Goal: Task Accomplishment & Management: Complete application form

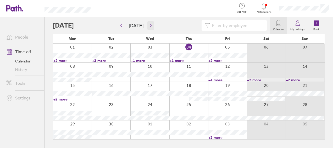
click at [149, 24] on icon "button" at bounding box center [151, 25] width 4 height 4
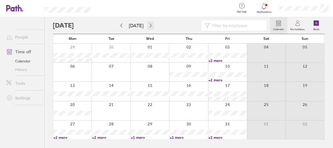
click at [149, 24] on icon "button" at bounding box center [151, 25] width 4 height 4
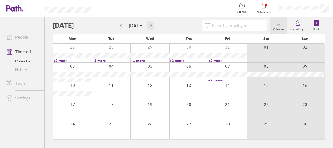
click at [149, 24] on icon "button" at bounding box center [151, 25] width 4 height 4
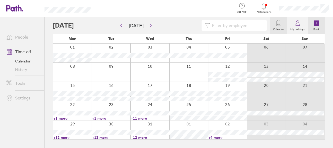
click at [318, 23] on icon at bounding box center [315, 22] width 5 height 5
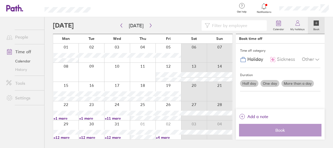
click at [298, 83] on label "More than a day" at bounding box center [297, 83] width 32 height 7
click at [0, 0] on input "More than a day" at bounding box center [0, 0] width 0 height 0
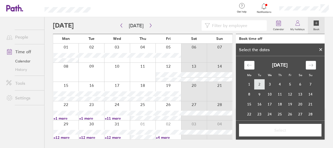
click at [257, 83] on td "2" at bounding box center [259, 84] width 10 height 10
click at [277, 85] on td "4" at bounding box center [280, 84] width 10 height 10
click at [280, 131] on span "Select" at bounding box center [280, 129] width 75 height 5
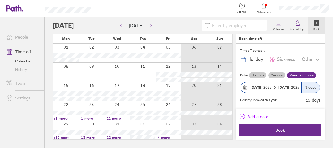
click at [248, 117] on span "Add a note" at bounding box center [257, 116] width 21 height 8
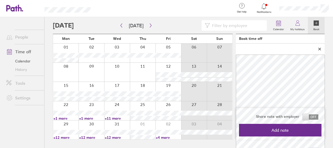
click at [309, 114] on span at bounding box center [310, 116] width 16 height 5
click at [318, 118] on input "checkbox" at bounding box center [318, 118] width 0 height 0
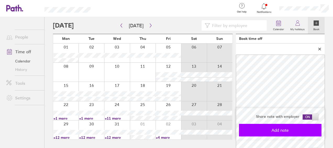
click at [276, 126] on button "Add note" at bounding box center [280, 129] width 82 height 13
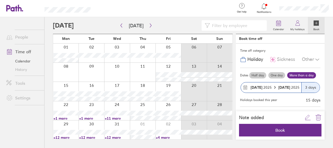
click at [276, 126] on button "Book" at bounding box center [280, 129] width 82 height 13
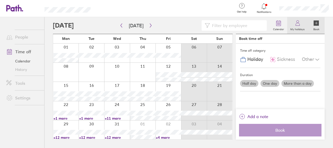
click at [298, 26] on label "My holidays" at bounding box center [297, 28] width 21 height 5
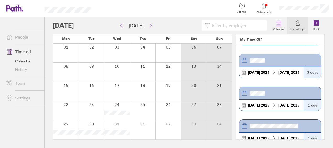
scroll to position [29, 0]
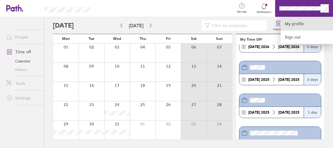
click at [290, 23] on link "My profile" at bounding box center [306, 23] width 52 height 13
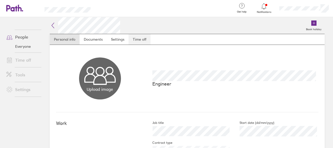
click at [146, 40] on link "Time off" at bounding box center [139, 39] width 22 height 10
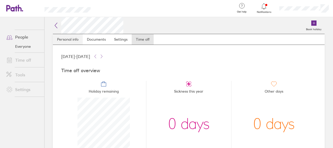
click at [71, 39] on link "Personal info" at bounding box center [68, 39] width 30 height 10
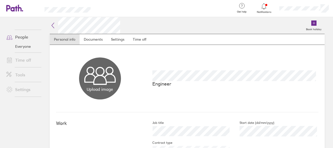
click at [50, 27] on icon at bounding box center [53, 25] width 6 height 6
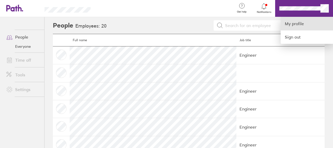
click at [299, 25] on link "My profile" at bounding box center [306, 23] width 52 height 13
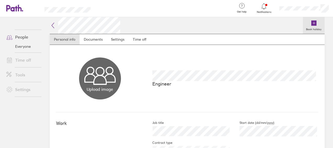
click at [303, 25] on link "Book holiday" at bounding box center [314, 25] width 22 height 17
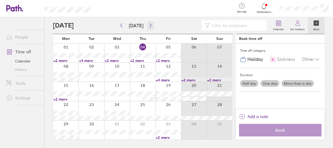
click at [150, 24] on icon "button" at bounding box center [151, 25] width 4 height 4
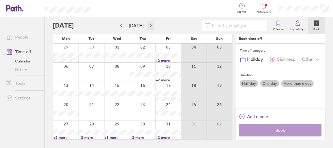
click at [150, 24] on icon "button" at bounding box center [151, 25] width 4 height 4
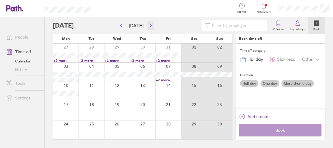
click at [150, 24] on icon "button" at bounding box center [151, 25] width 4 height 4
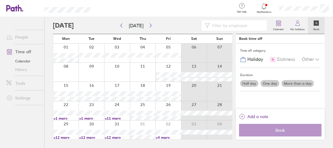
click at [18, 63] on link "Calendar" at bounding box center [23, 61] width 42 height 8
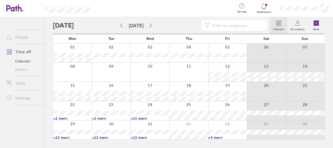
click at [17, 49] on link "Time off" at bounding box center [23, 51] width 42 height 10
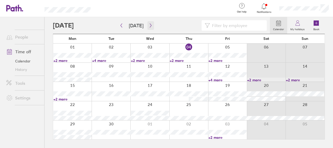
click at [149, 25] on icon "button" at bounding box center [151, 25] width 4 height 4
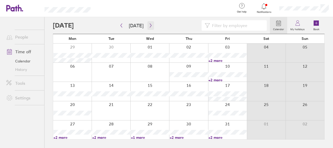
click at [149, 25] on icon "button" at bounding box center [151, 25] width 4 height 4
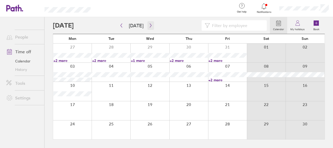
click at [149, 25] on icon "button" at bounding box center [151, 25] width 4 height 4
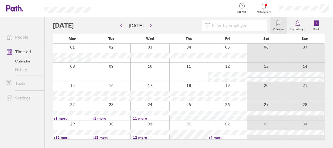
click at [118, 59] on div at bounding box center [111, 52] width 39 height 19
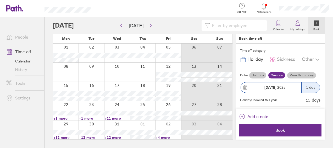
click at [301, 72] on label "More than a day" at bounding box center [301, 75] width 29 height 6
click at [0, 0] on input "More than a day" at bounding box center [0, 0] width 0 height 0
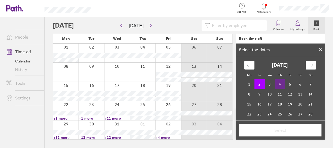
click at [280, 86] on td "4" at bounding box center [280, 84] width 10 height 10
click at [277, 133] on button "Select" at bounding box center [280, 129] width 82 height 13
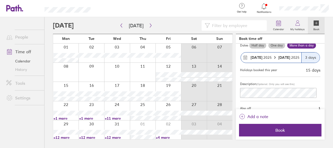
scroll to position [43, 0]
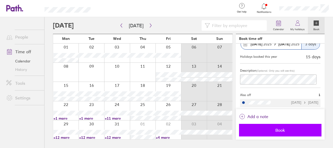
click at [276, 130] on span "Book" at bounding box center [280, 129] width 75 height 5
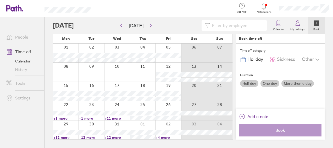
scroll to position [0, 0]
